Goal: Task Accomplishment & Management: Use online tool/utility

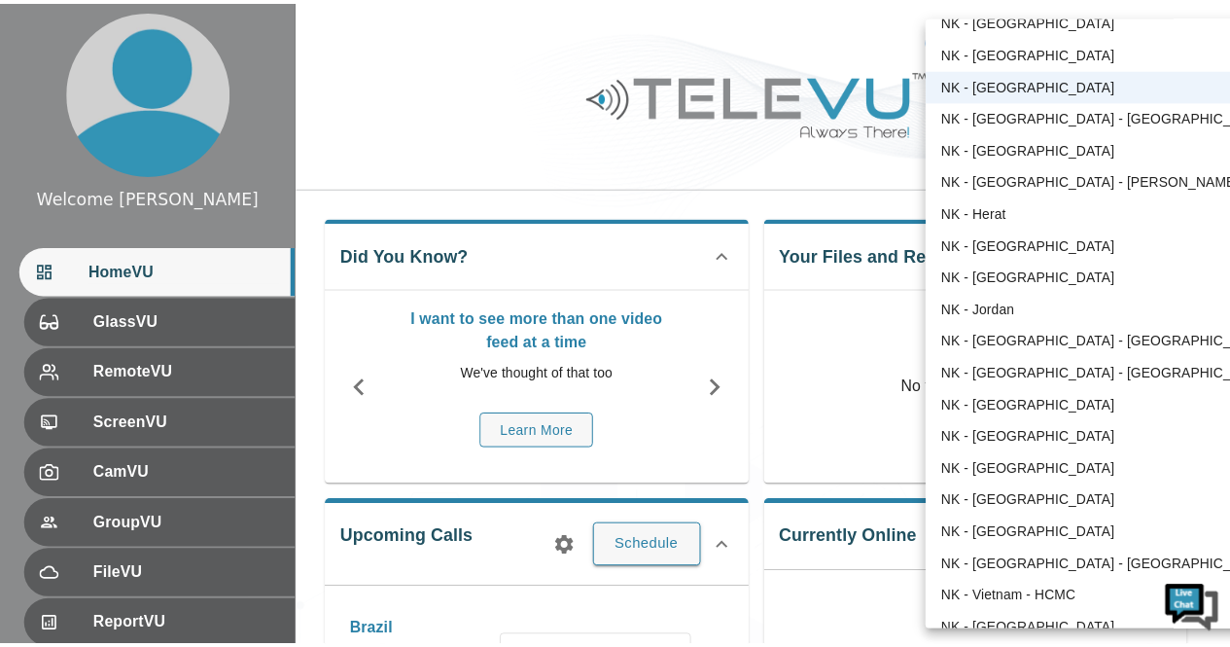
scroll to position [74, 0]
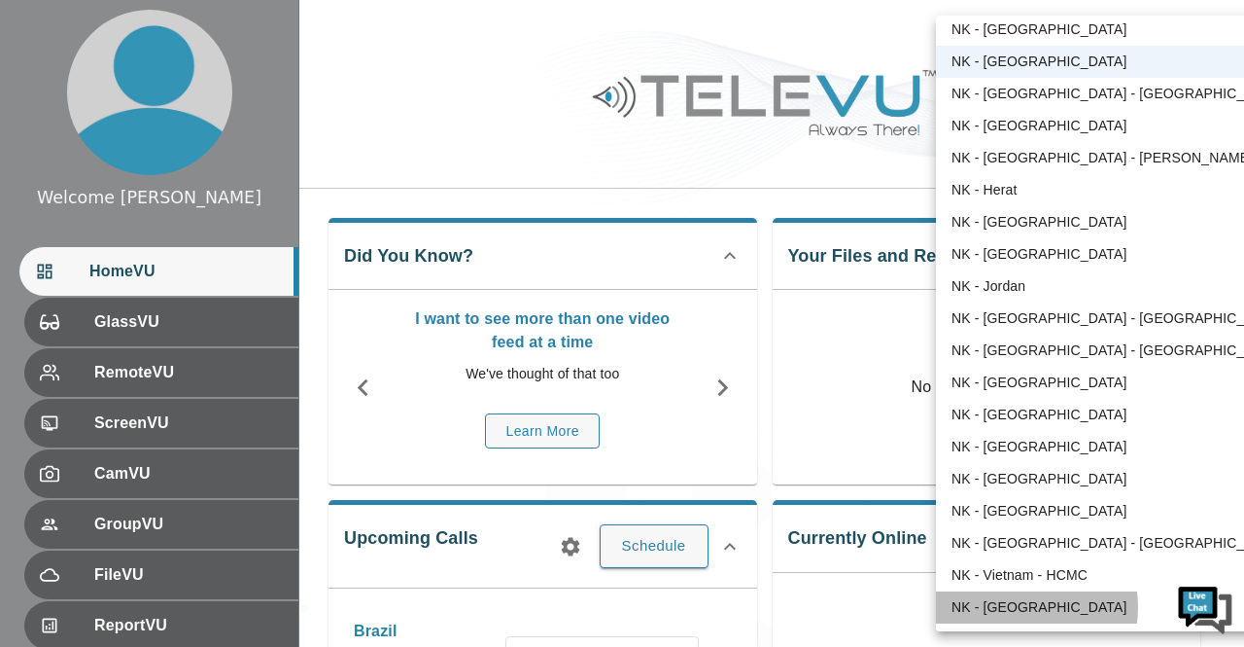
click at [1015, 607] on li "NK - [GEOGRAPHIC_DATA]" at bounding box center [1117, 607] width 363 height 32
type input "164"
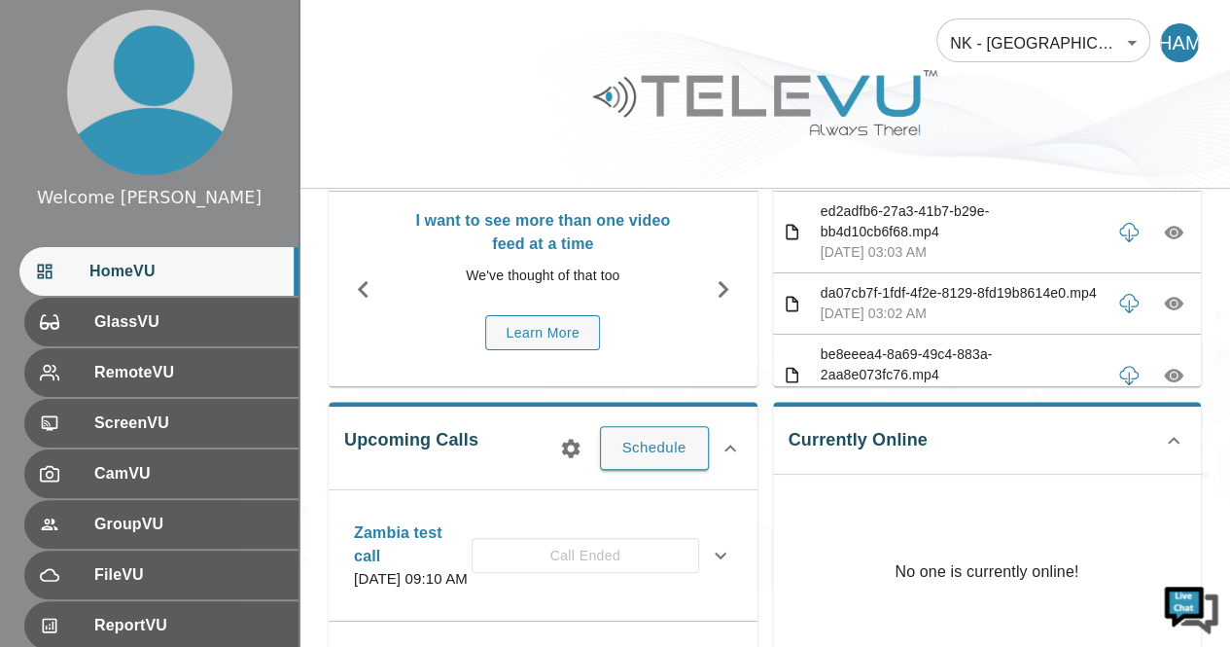
scroll to position [117, 0]
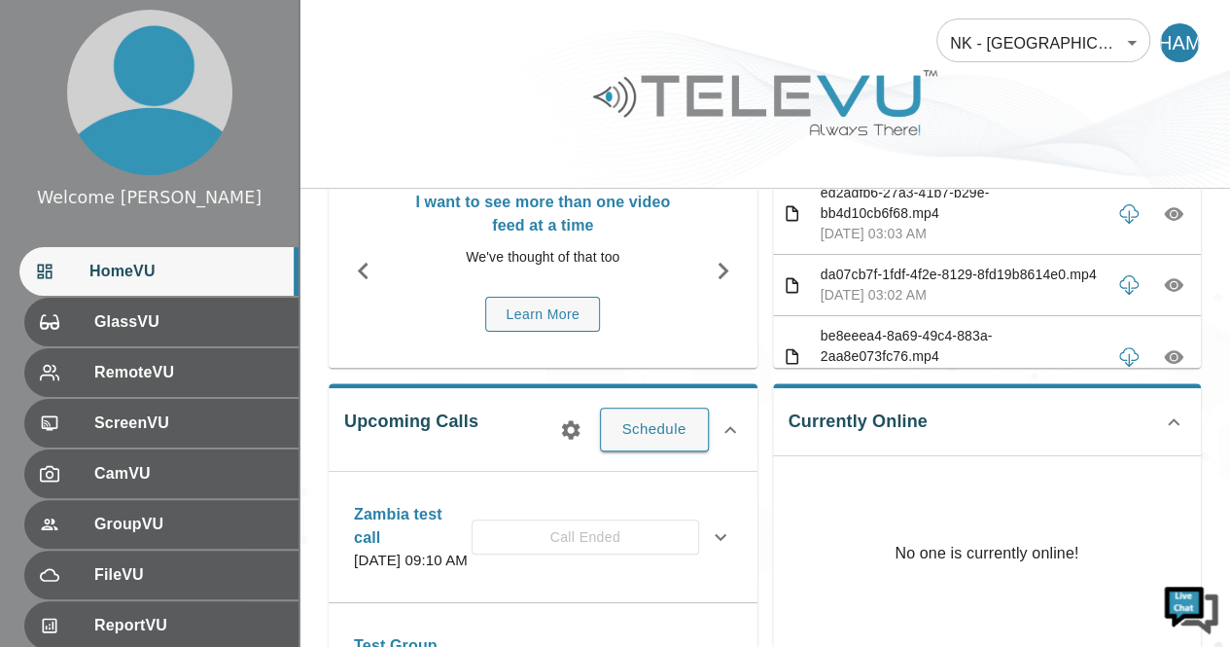
click at [608, 503] on div "Zambia test call [DATE] 09:10 AM Call Ended" at bounding box center [526, 537] width 345 height 69
click at [716, 525] on icon at bounding box center [720, 536] width 23 height 23
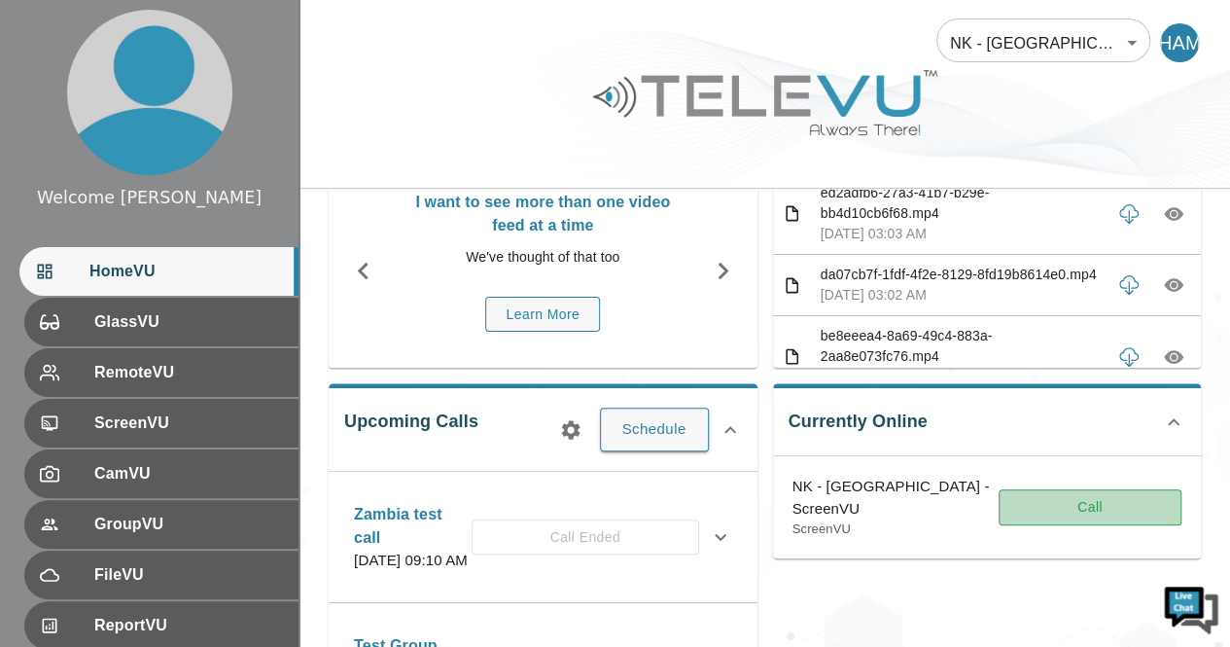
click at [1130, 489] on button "Call" at bounding box center [1089, 507] width 183 height 36
click at [1096, 489] on button "Call" at bounding box center [1089, 507] width 183 height 36
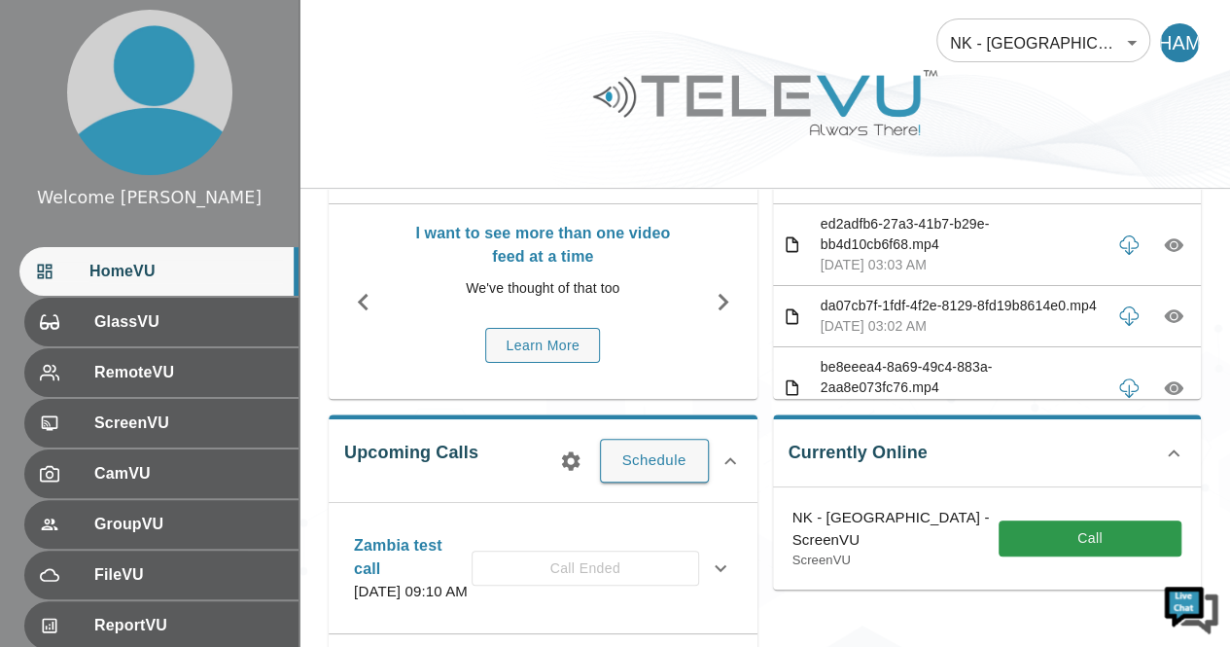
scroll to position [82, 0]
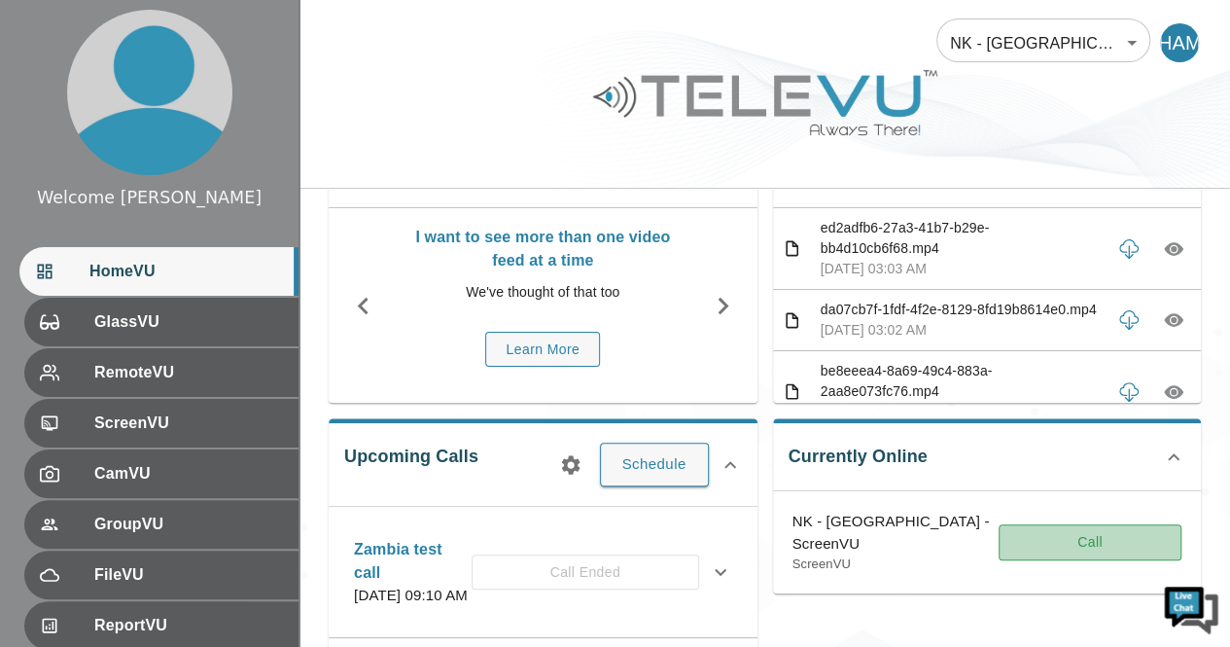
click at [998, 524] on button "Call" at bounding box center [1089, 542] width 183 height 36
click at [643, 538] on div "Zambia test call Thursday, September 11, 2025 at 09:10 AM Call Ended" at bounding box center [526, 572] width 345 height 69
click at [998, 524] on button "Call" at bounding box center [1089, 542] width 183 height 36
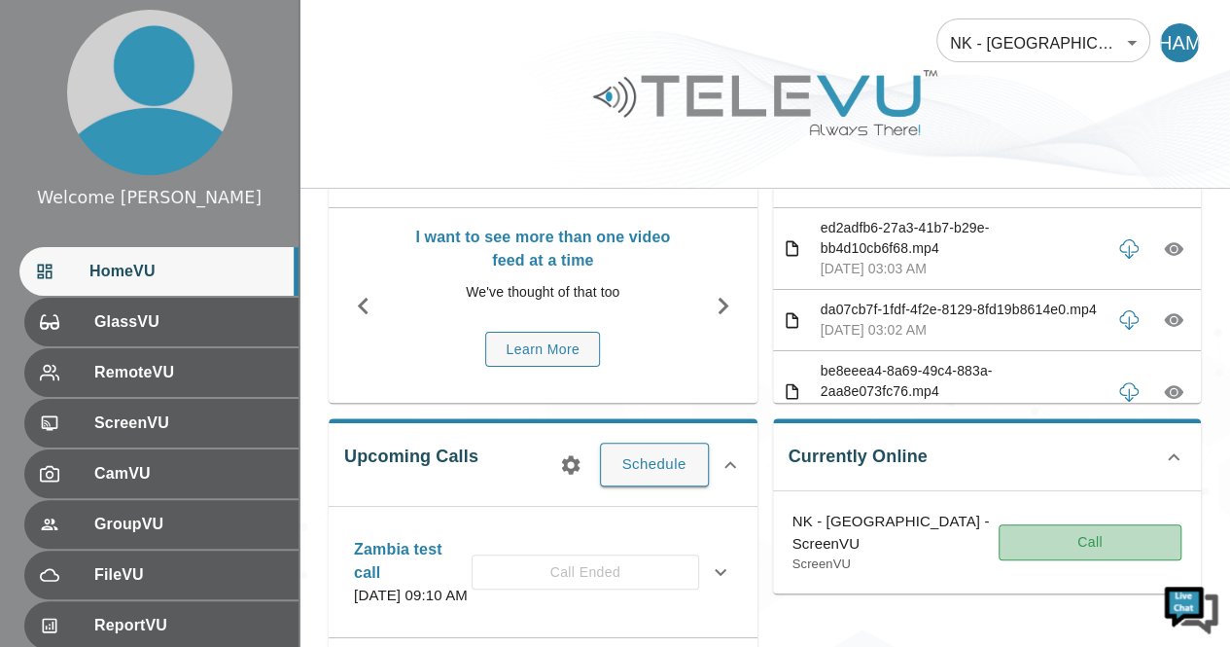
click at [998, 524] on button "Call" at bounding box center [1089, 542] width 183 height 36
click at [1089, 524] on button "Call" at bounding box center [1089, 542] width 183 height 36
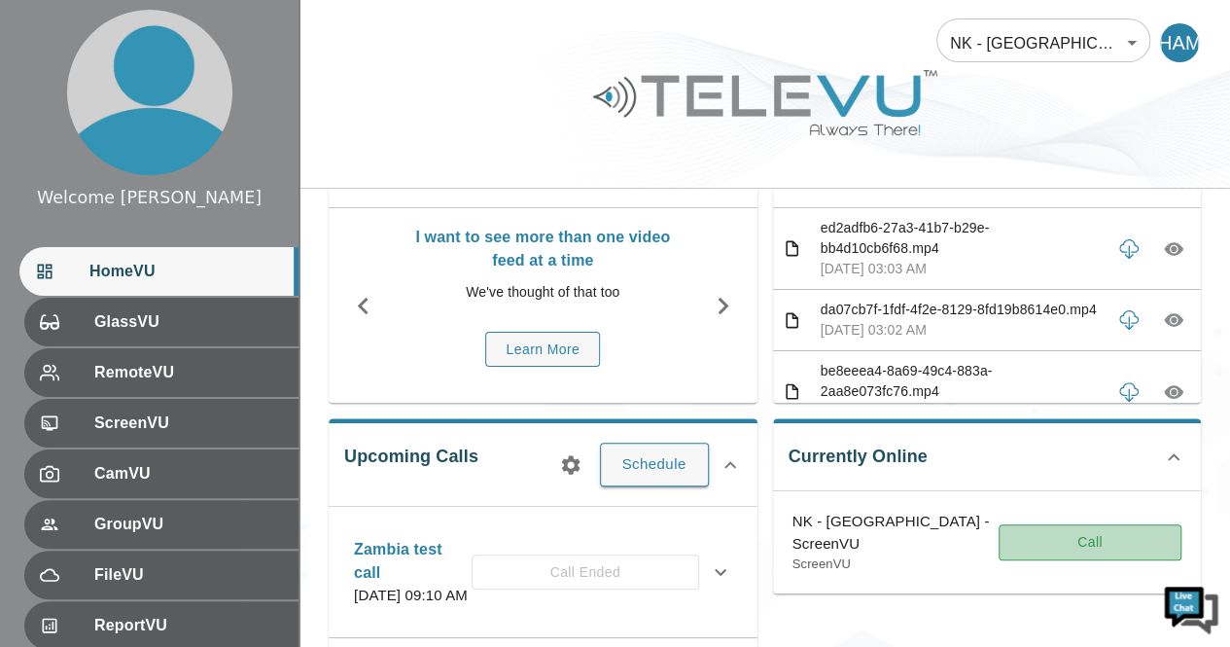
click at [1089, 524] on button "Call" at bounding box center [1089, 542] width 183 height 36
click at [1092, 524] on button "Call" at bounding box center [1089, 542] width 183 height 36
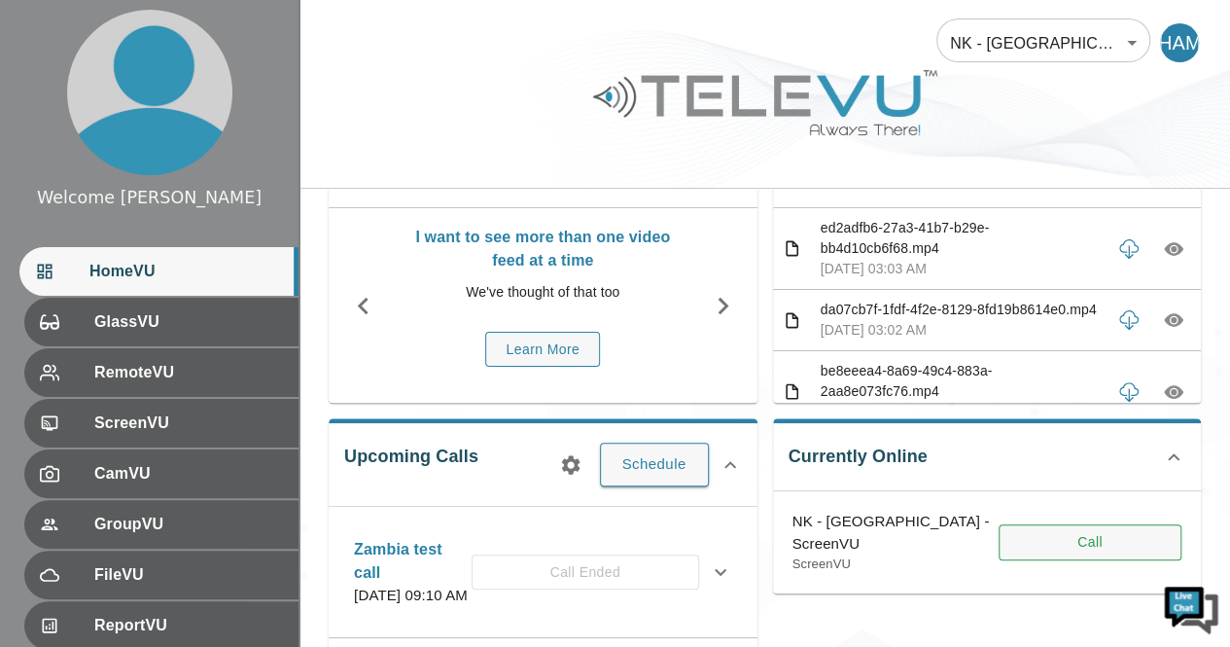
click at [998, 524] on button "Call" at bounding box center [1089, 542] width 183 height 36
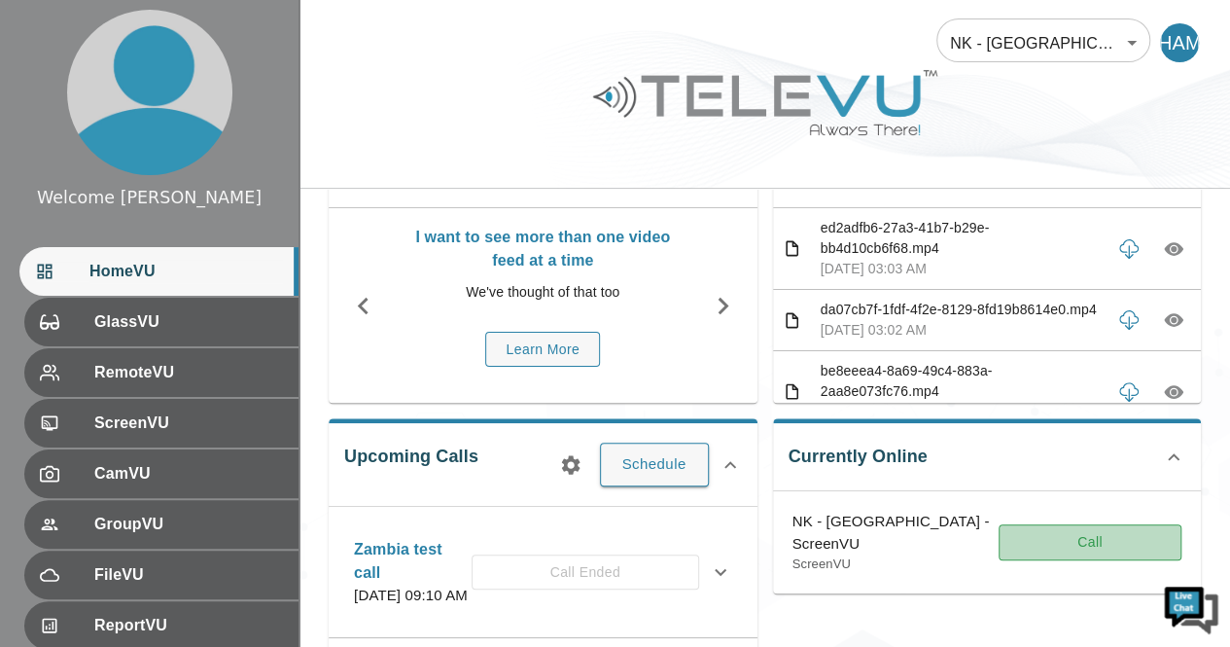
click at [998, 524] on button "Call" at bounding box center [1089, 542] width 183 height 36
